Goal: Transaction & Acquisition: Purchase product/service

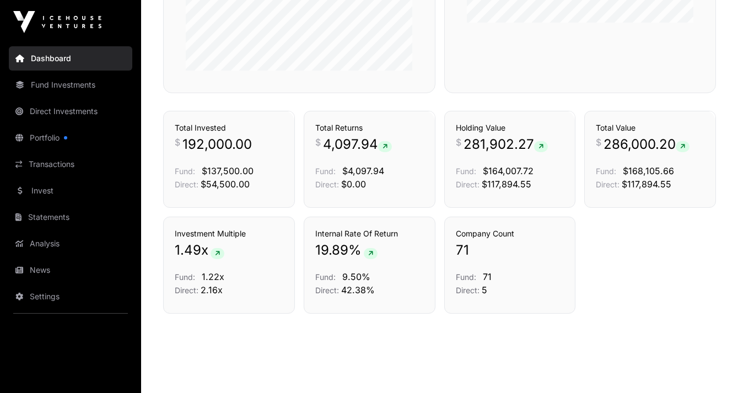
scroll to position [740, 0]
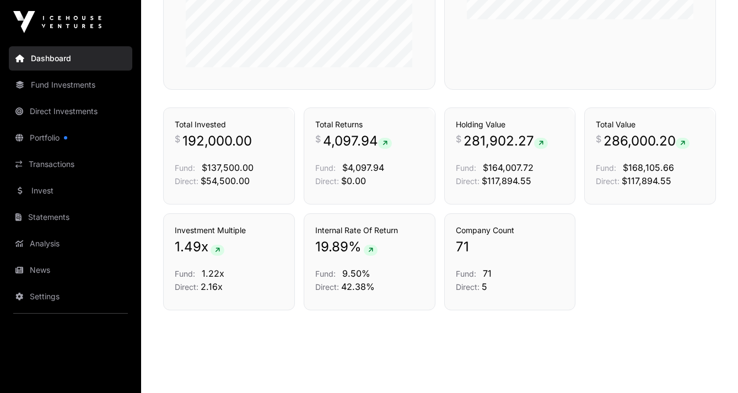
click at [51, 139] on link "Portfolio" at bounding box center [70, 138] width 123 height 24
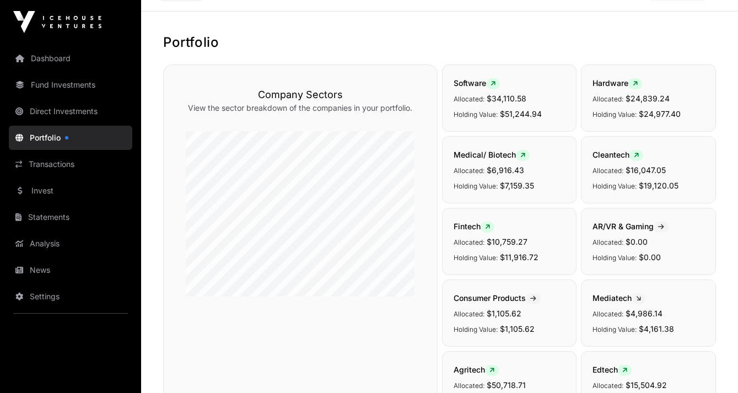
scroll to position [34, 0]
click at [49, 188] on link "Invest" at bounding box center [70, 191] width 123 height 24
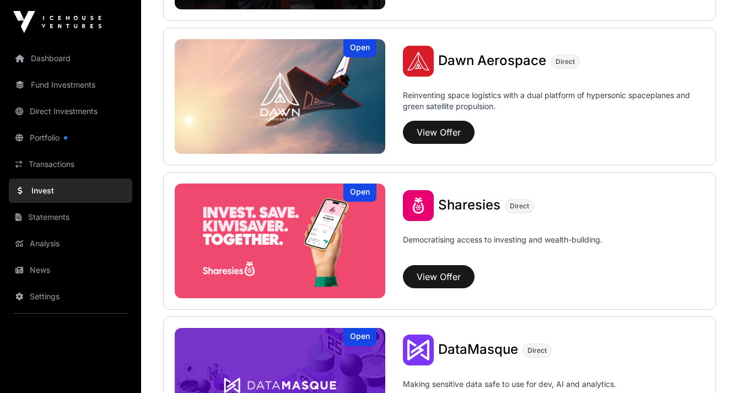
scroll to position [1271, 0]
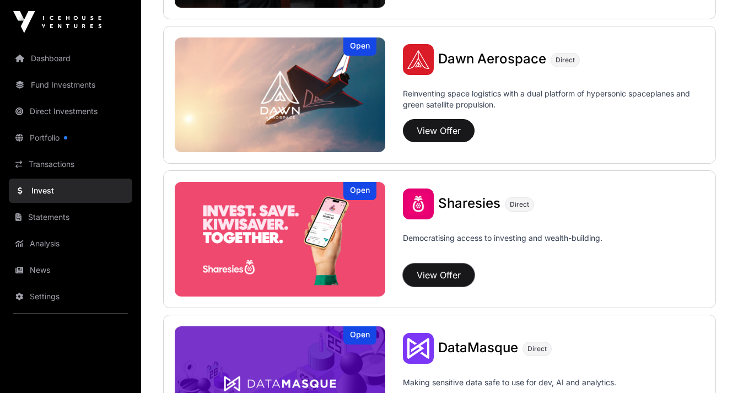
click at [449, 275] on button "View Offer" at bounding box center [439, 274] width 72 height 23
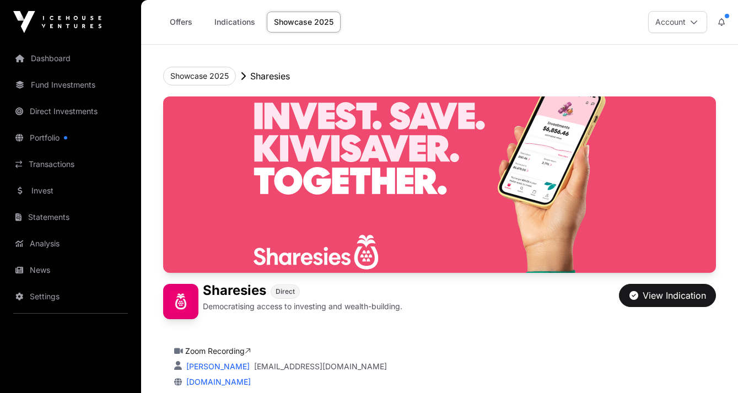
click at [245, 24] on link "Indications" at bounding box center [234, 22] width 55 height 21
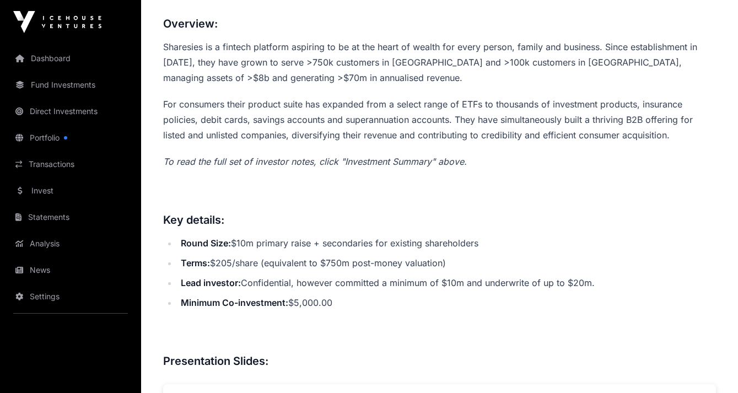
scroll to position [566, 0]
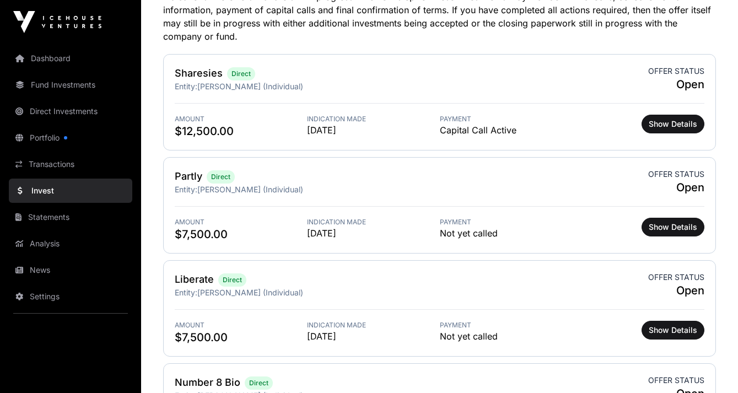
scroll to position [356, 0]
click at [660, 125] on span "Show Details" at bounding box center [673, 123] width 49 height 11
